Goal: Check status: Check status

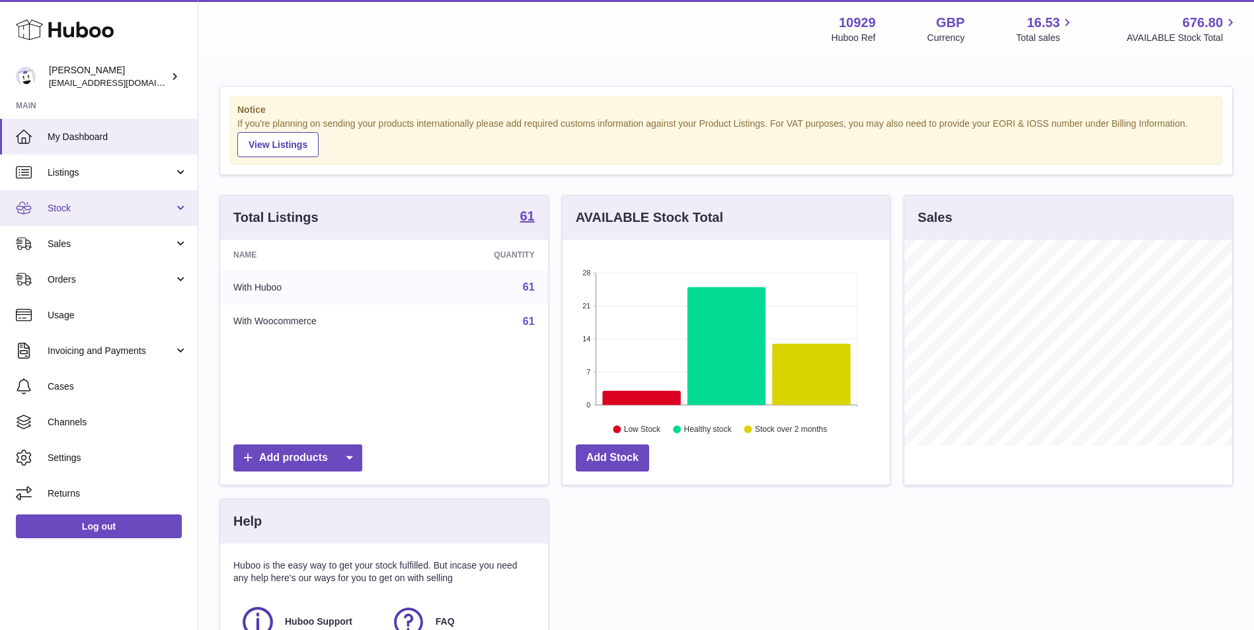
scroll to position [206, 327]
drag, startPoint x: 102, startPoint y: 212, endPoint x: 102, endPoint y: 233, distance: 21.1
click at [102, 212] on span "Stock" at bounding box center [111, 208] width 126 height 13
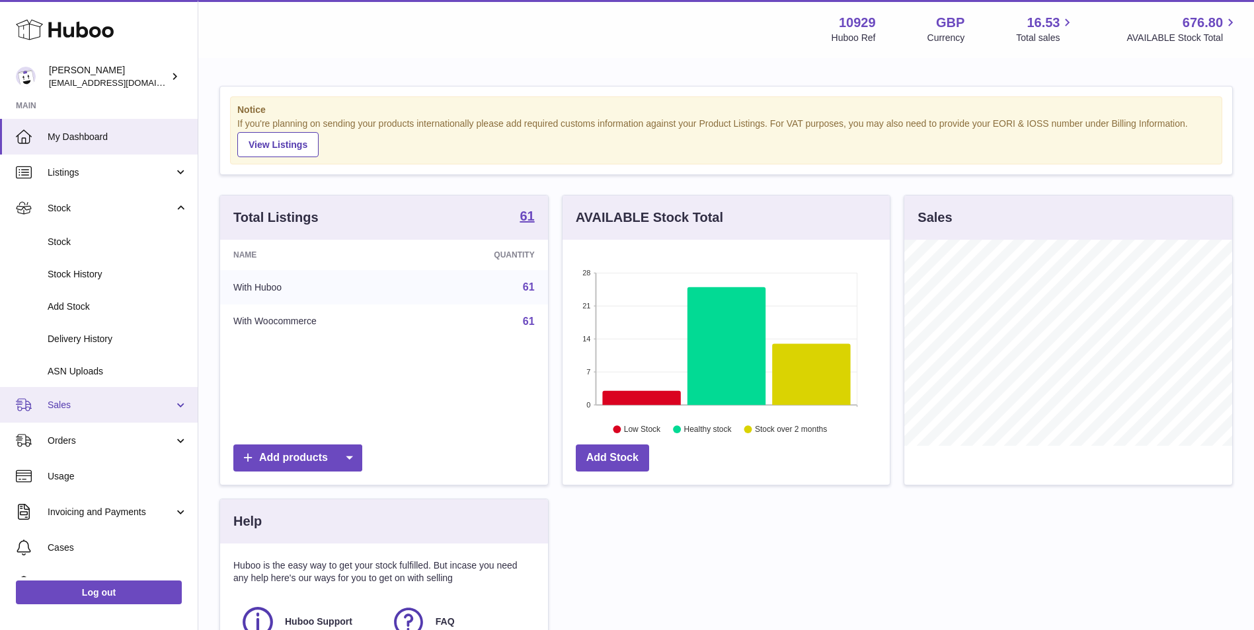
click at [71, 406] on span "Sales" at bounding box center [111, 405] width 126 height 13
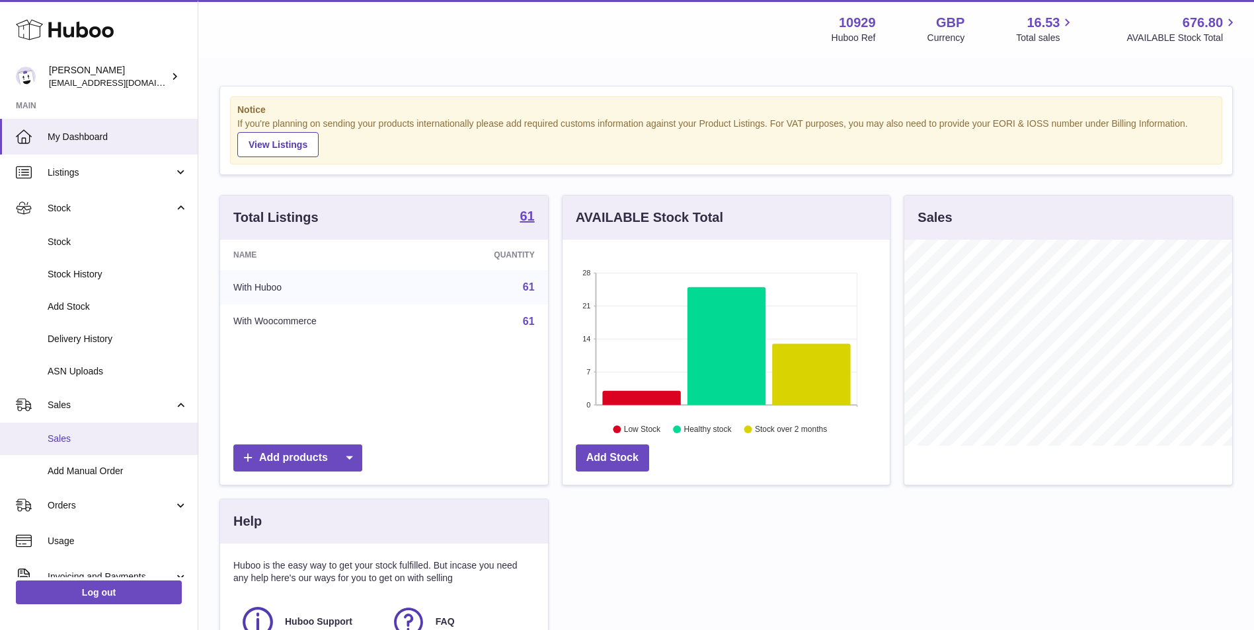
click at [71, 434] on span "Sales" at bounding box center [118, 439] width 140 height 13
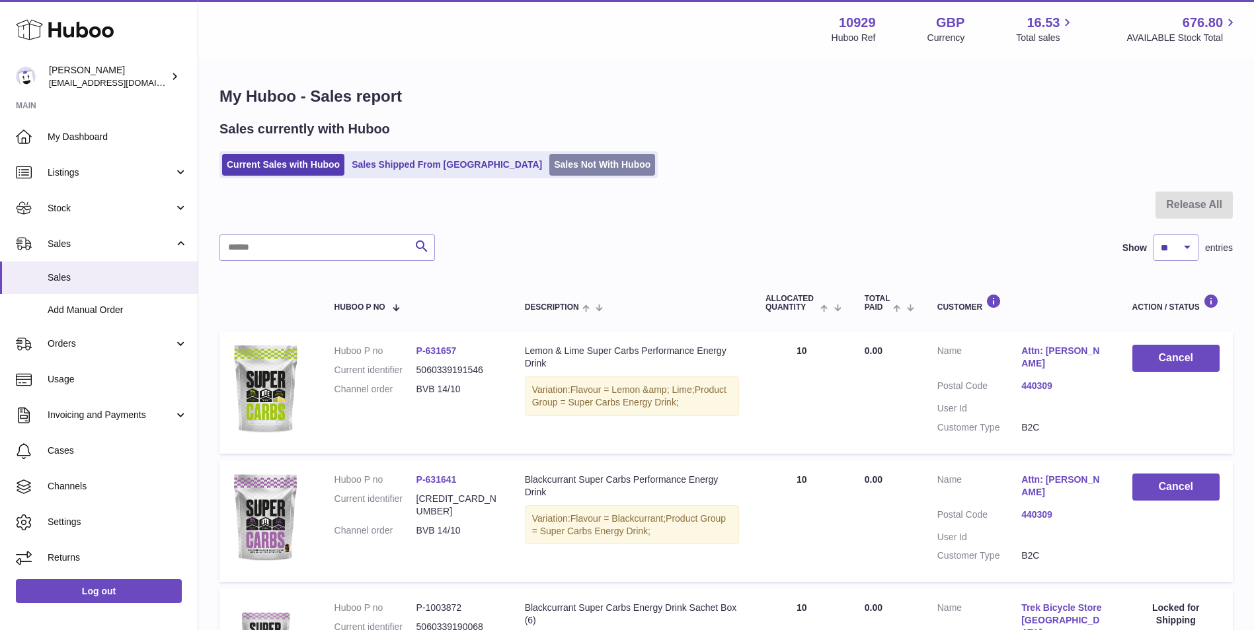
click at [549, 171] on link "Sales Not With Huboo" at bounding box center [602, 165] width 106 height 22
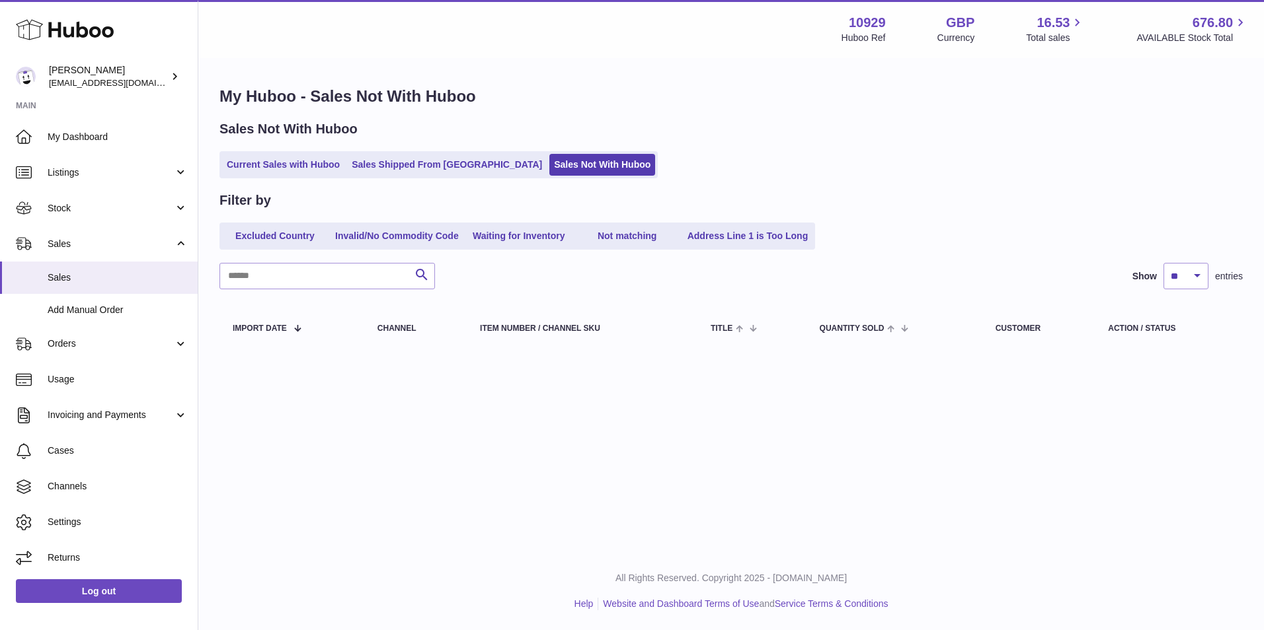
click at [665, 151] on div "Current Sales with Huboo Sales Shipped From Huboo Sales Not With Huboo" at bounding box center [730, 164] width 1023 height 27
click at [262, 169] on link "Current Sales with Huboo" at bounding box center [283, 165] width 122 height 22
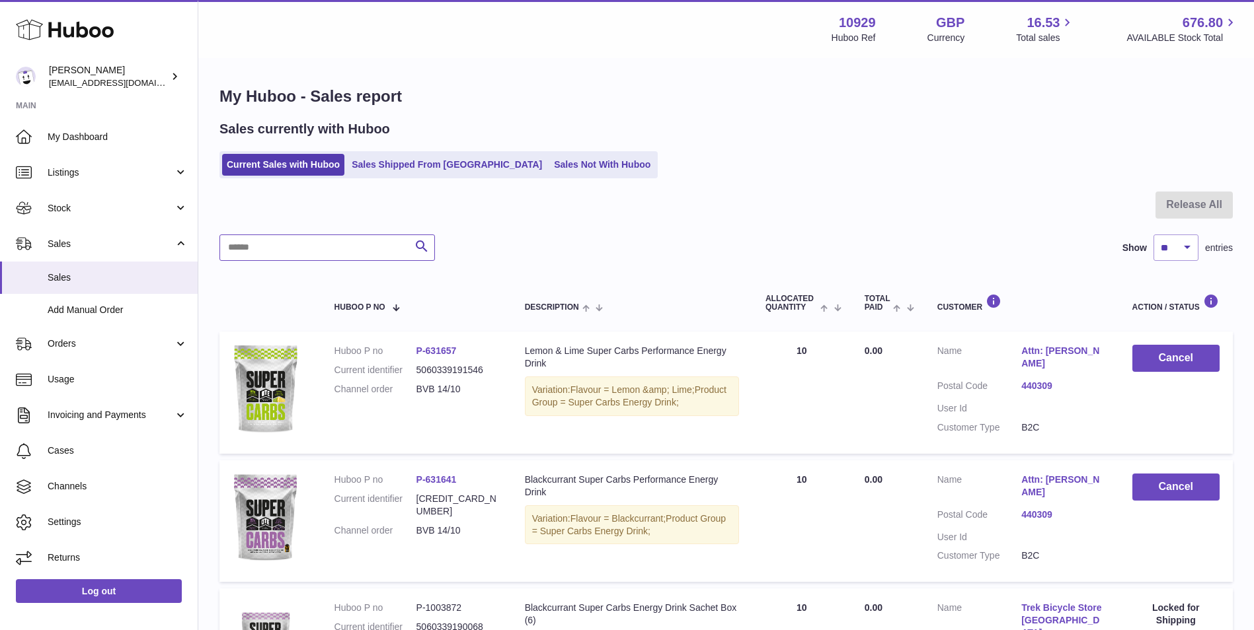
click at [300, 256] on input "text" at bounding box center [326, 248] width 215 height 26
type input "******"
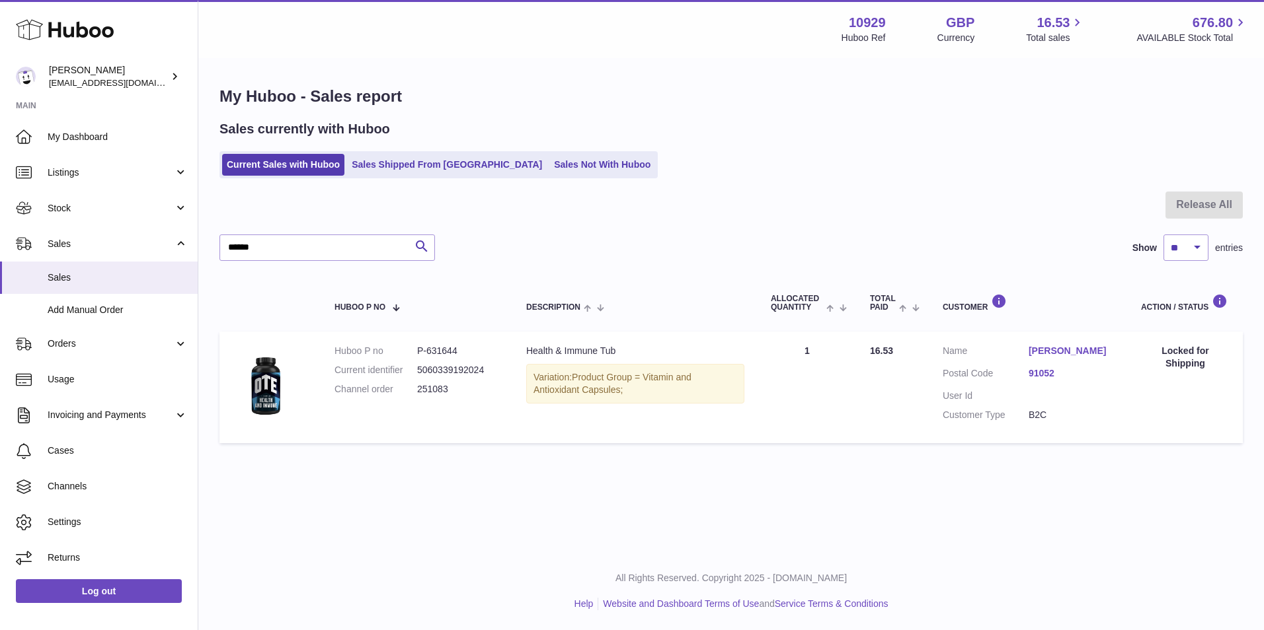
drag, startPoint x: 474, startPoint y: 353, endPoint x: 424, endPoint y: 356, distance: 49.6
click at [424, 356] on dd "P-631644" at bounding box center [458, 351] width 83 height 13
drag, startPoint x: 424, startPoint y: 356, endPoint x: 433, endPoint y: 391, distance: 36.1
click at [432, 391] on dd "251083" at bounding box center [458, 389] width 83 height 13
drag, startPoint x: 456, startPoint y: 350, endPoint x: 428, endPoint y: 355, distance: 28.3
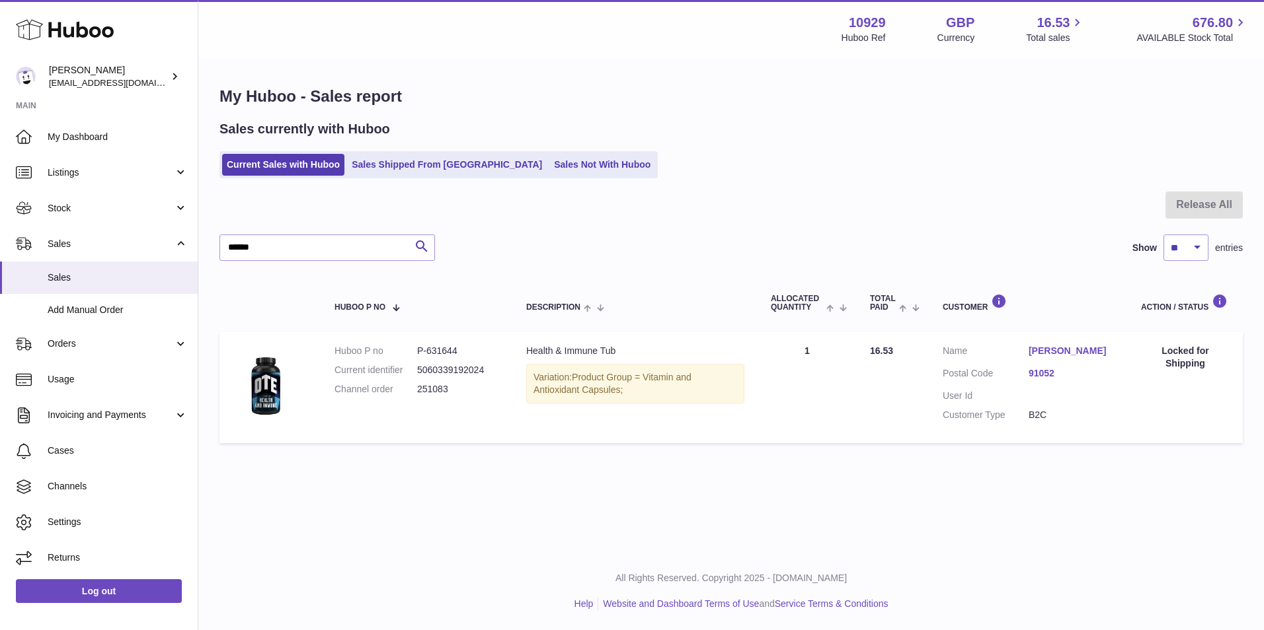
click at [428, 355] on dd "P-631644" at bounding box center [458, 351] width 83 height 13
copy dd "631644"
